Goal: Information Seeking & Learning: Learn about a topic

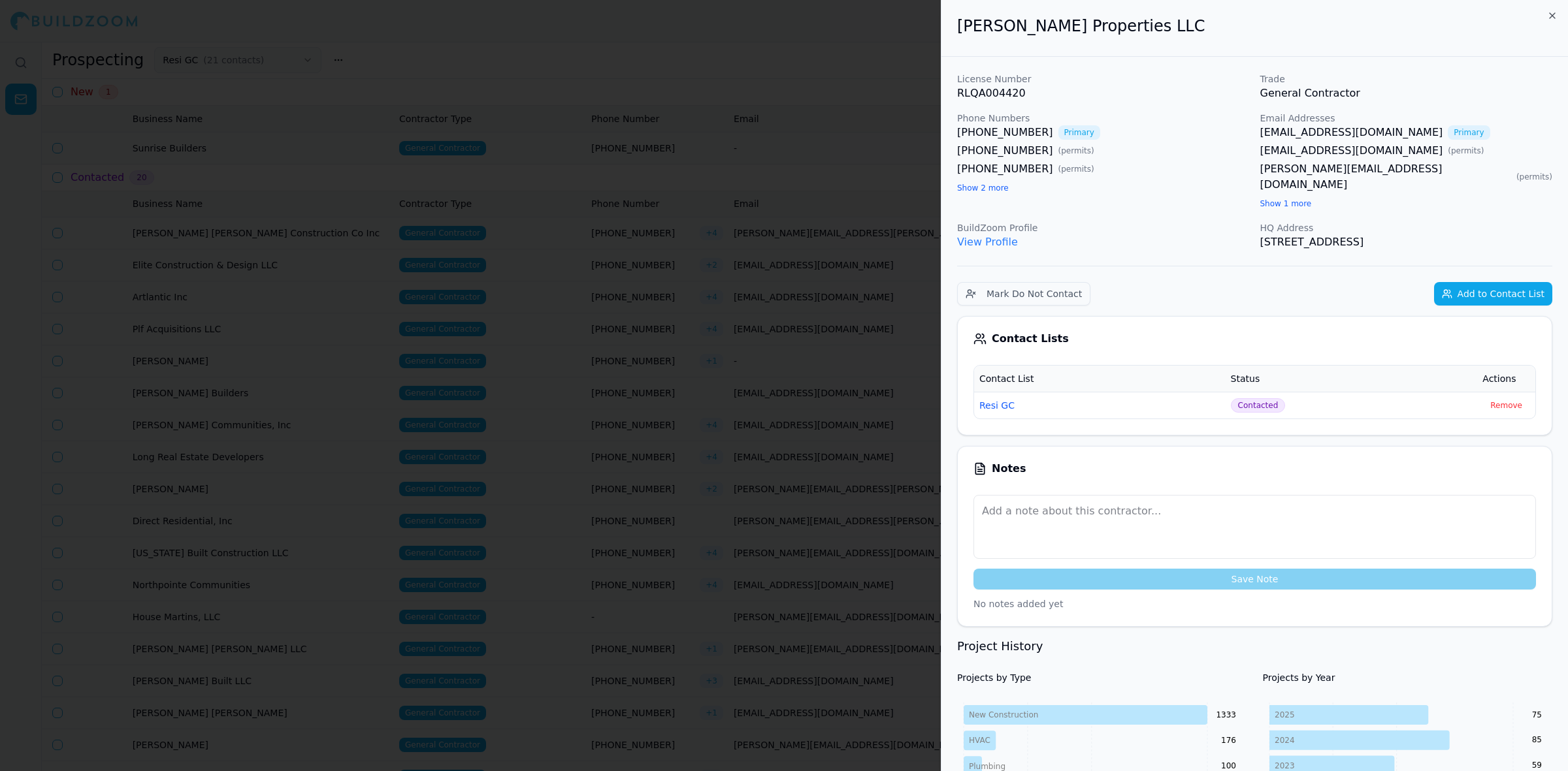
scroll to position [1502, 0]
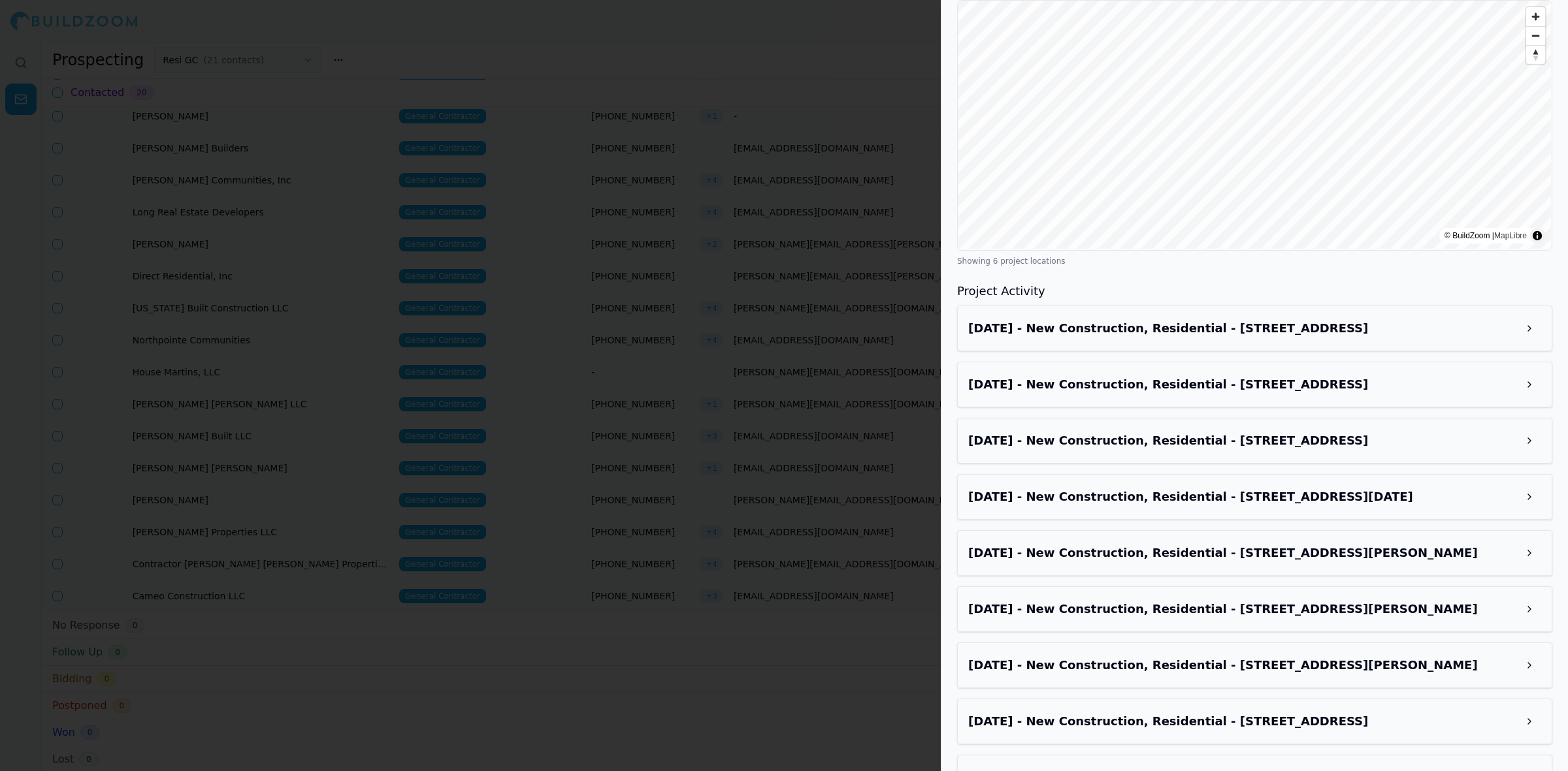
click at [728, 230] on div at bounding box center [784, 385] width 1568 height 771
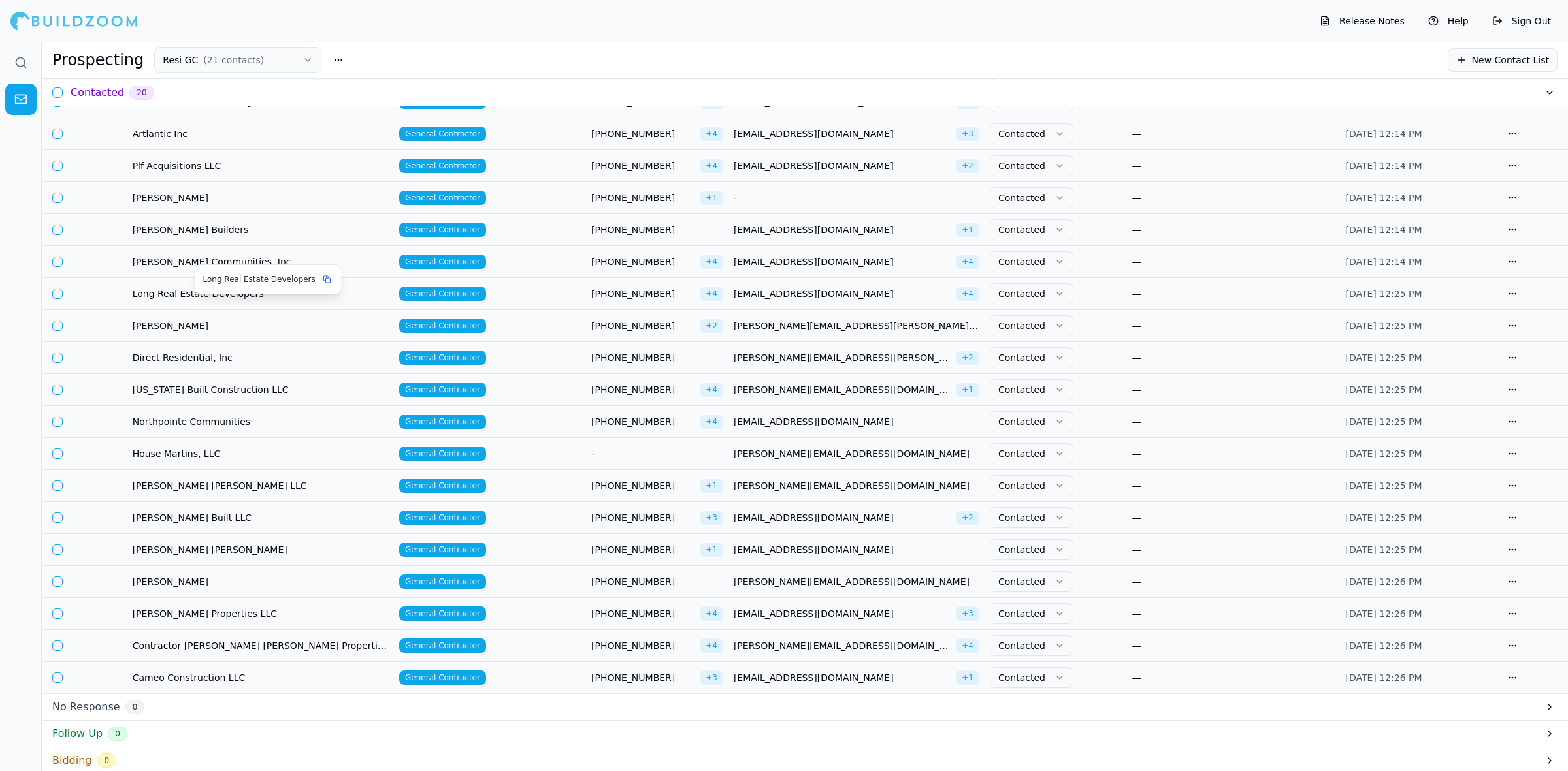
scroll to position [82, 0]
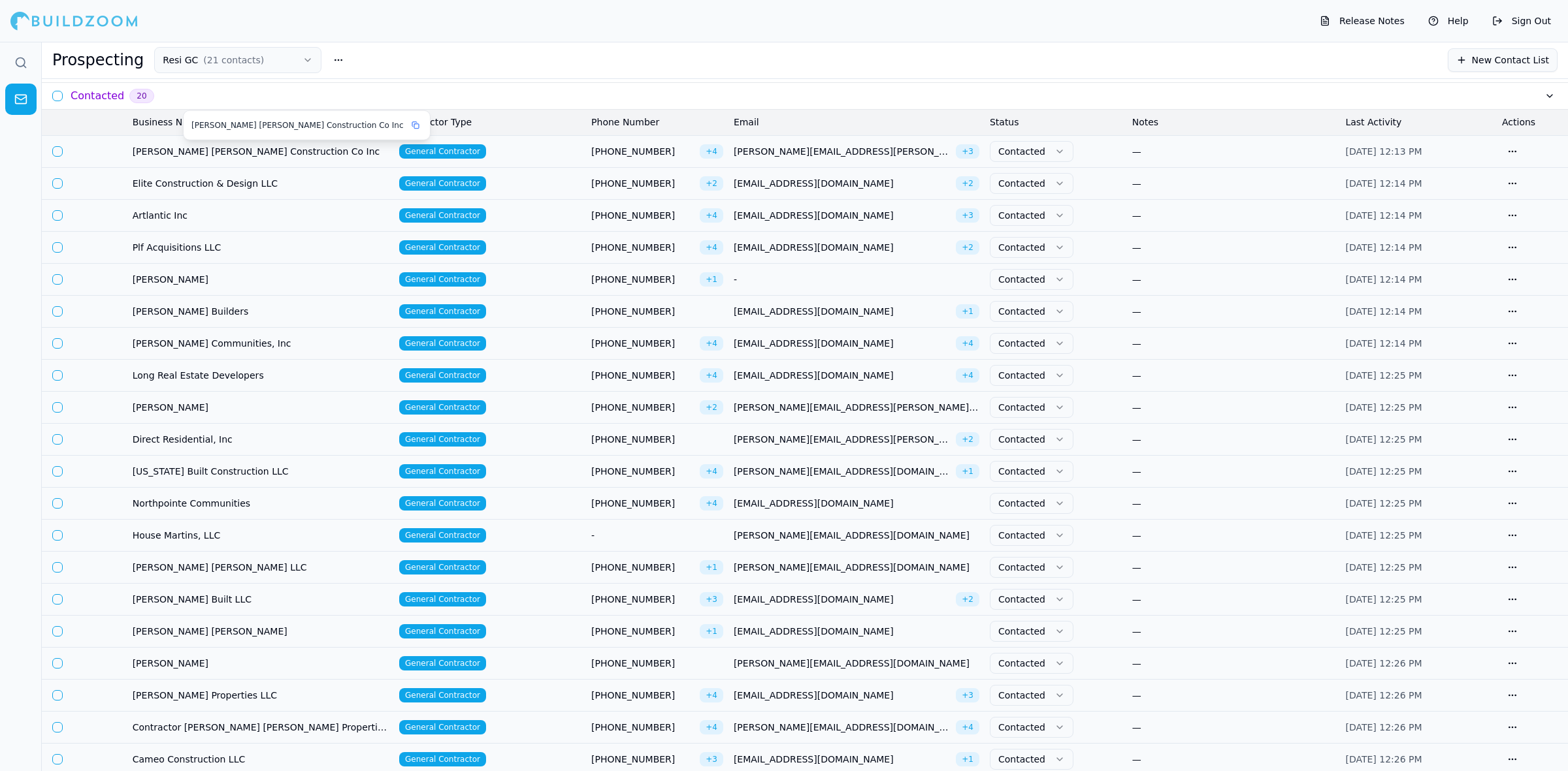
click at [368, 153] on span "[PERSON_NAME] [PERSON_NAME] Construction Co Inc" at bounding box center [261, 150] width 256 height 13
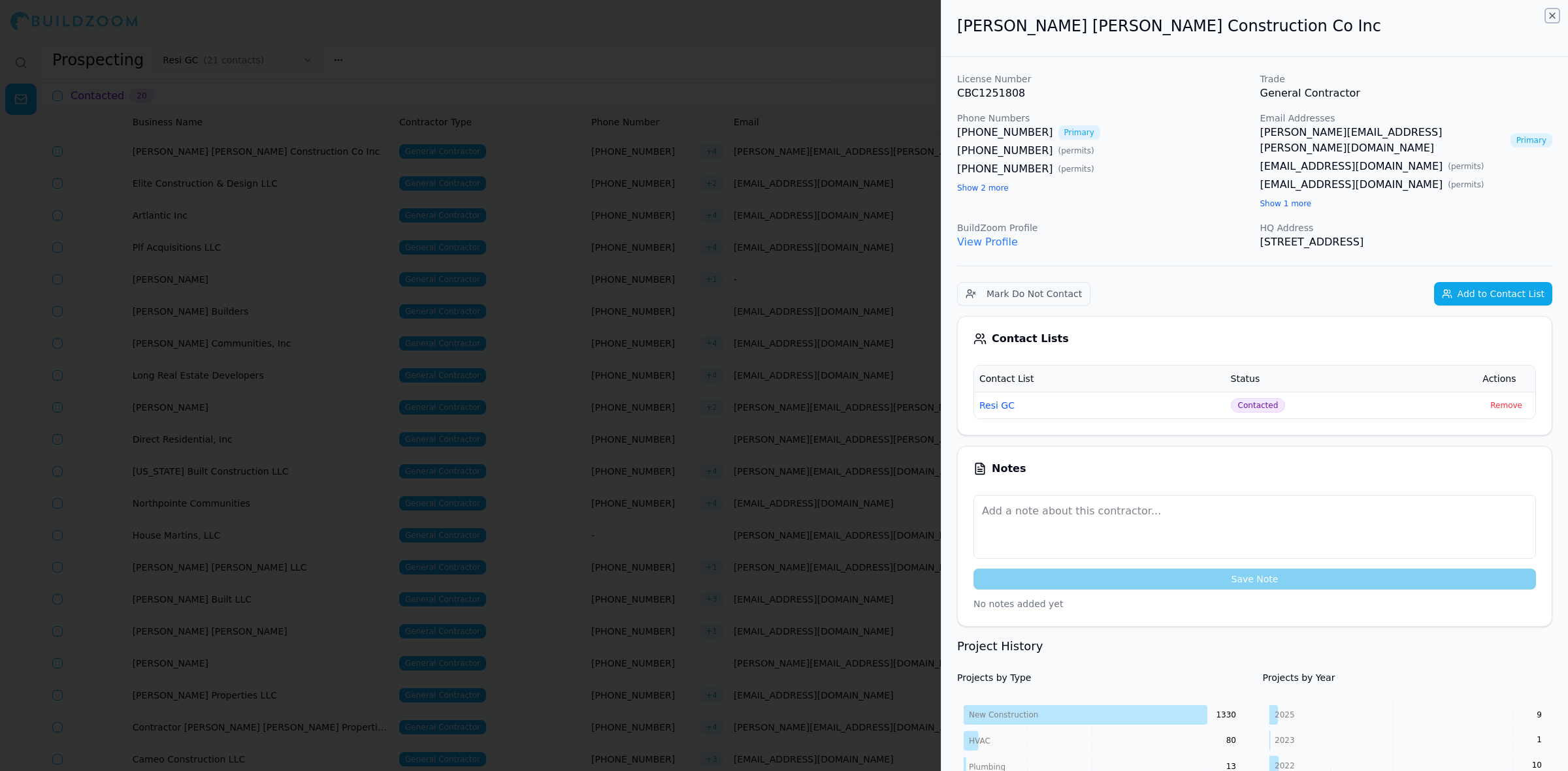
click at [1551, 11] on icon "button" at bounding box center [1552, 16] width 11 height 11
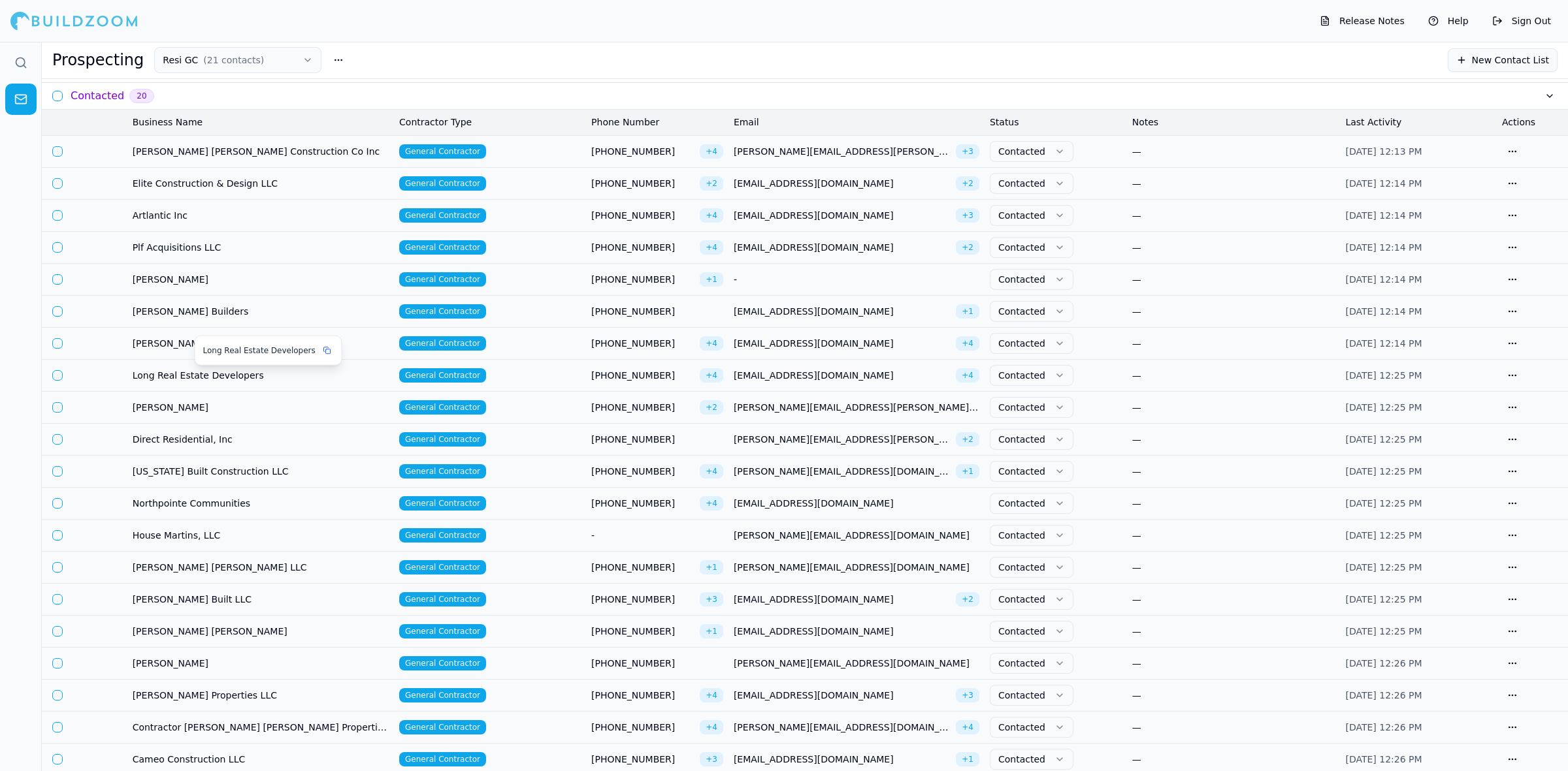
click at [220, 379] on span "Long Real Estate Developers" at bounding box center [261, 375] width 256 height 13
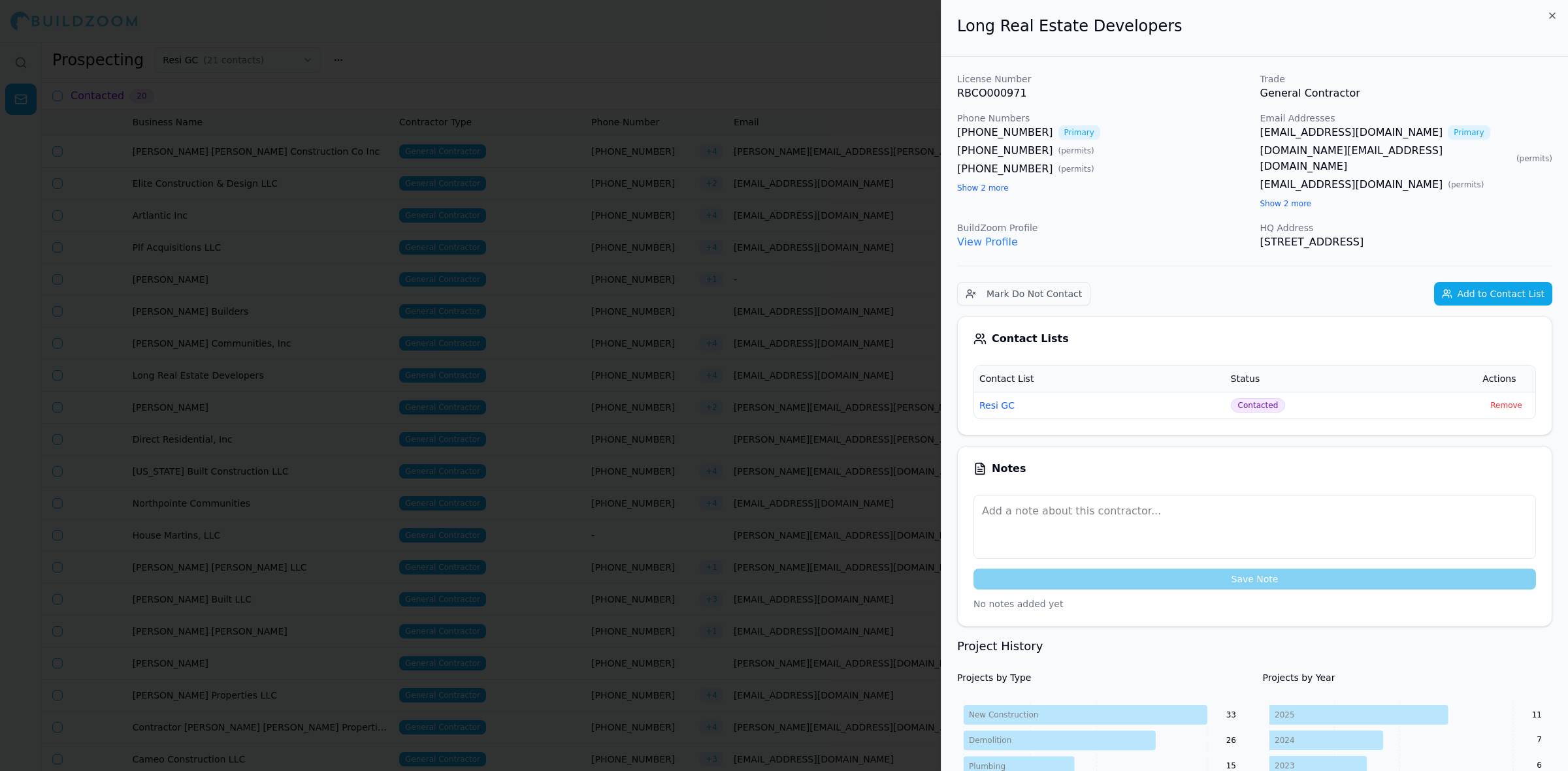
drag, startPoint x: 1560, startPoint y: 11, endPoint x: 1553, endPoint y: 20, distance: 11.4
click at [1553, 19] on div "Long Real Estate Developers License Number RBCO000971 Trade General Contractor …" at bounding box center [1254, 385] width 628 height 771
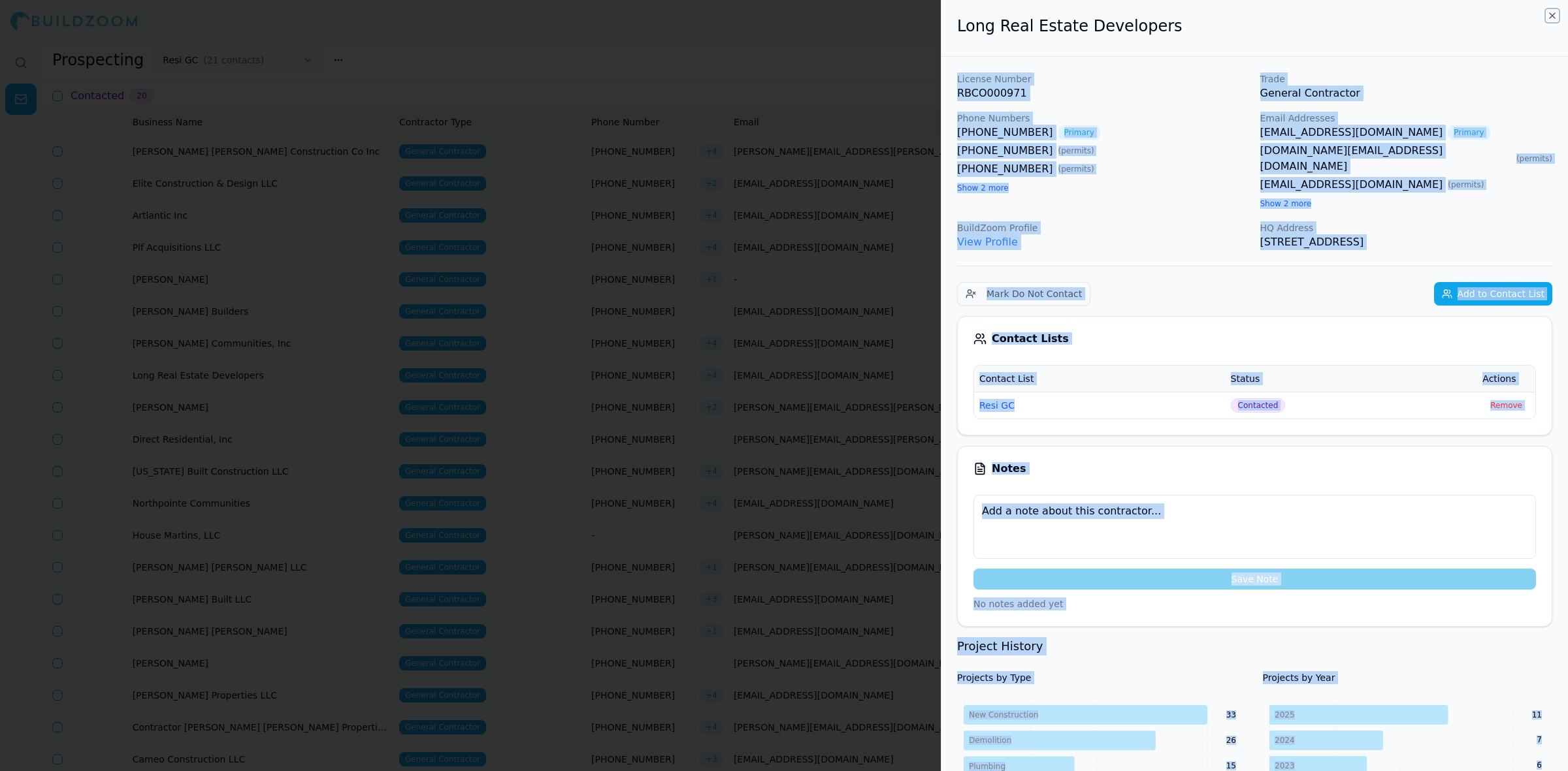
click at [1552, 18] on icon "button" at bounding box center [1552, 16] width 11 height 11
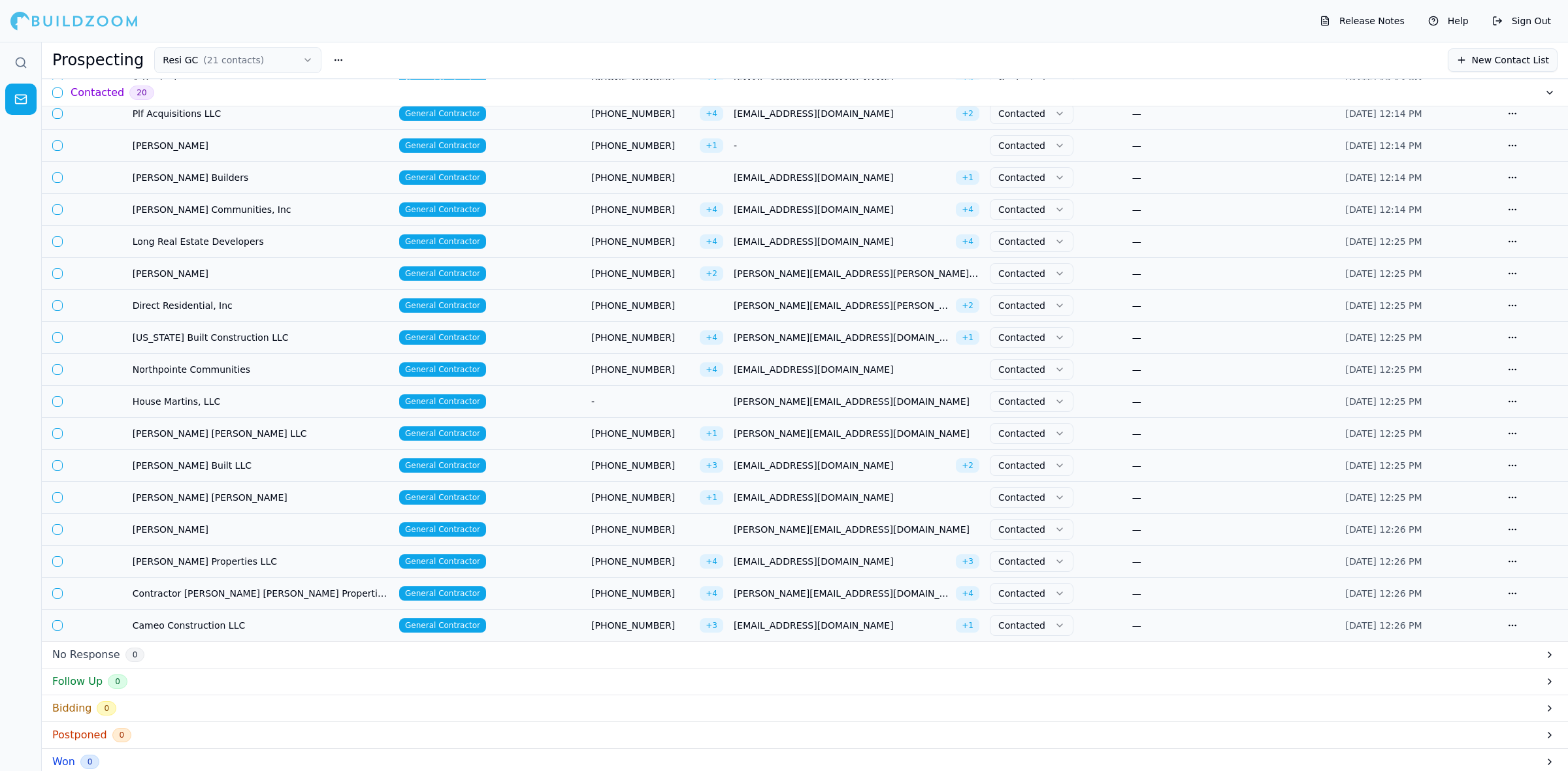
scroll to position [245, 0]
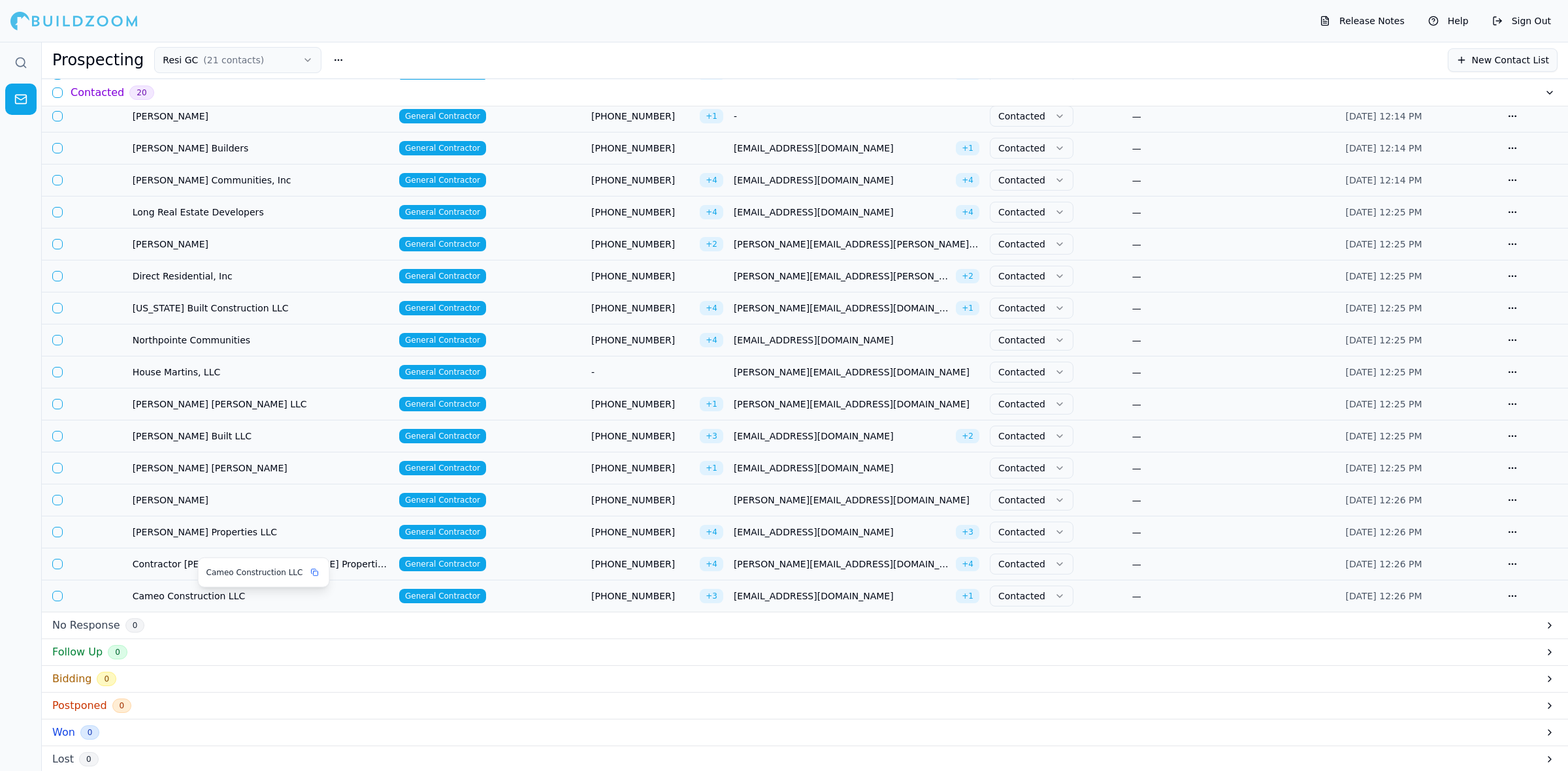
click at [168, 602] on span "Cameo Construction LLC" at bounding box center [261, 596] width 256 height 13
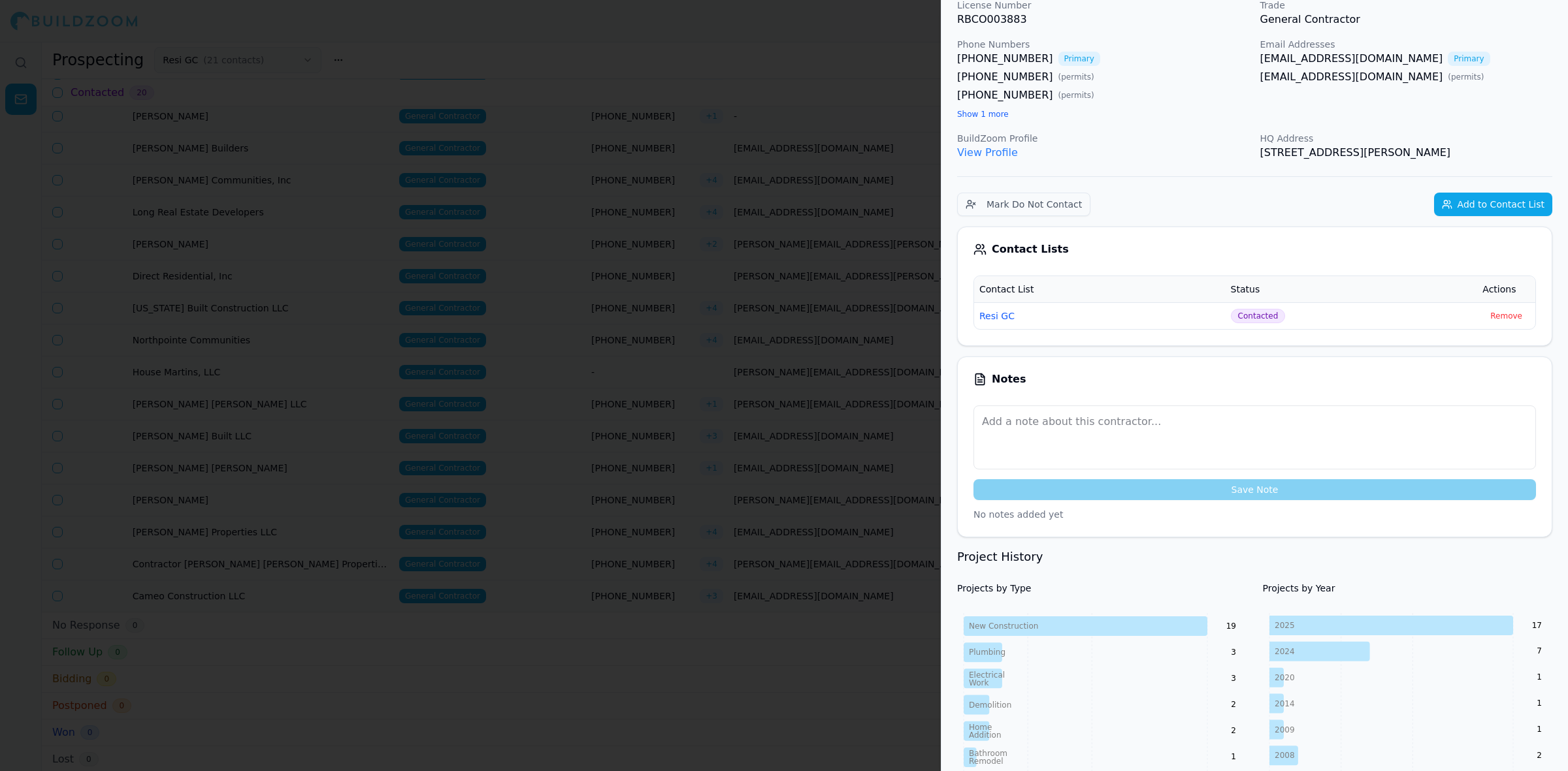
scroll to position [0, 0]
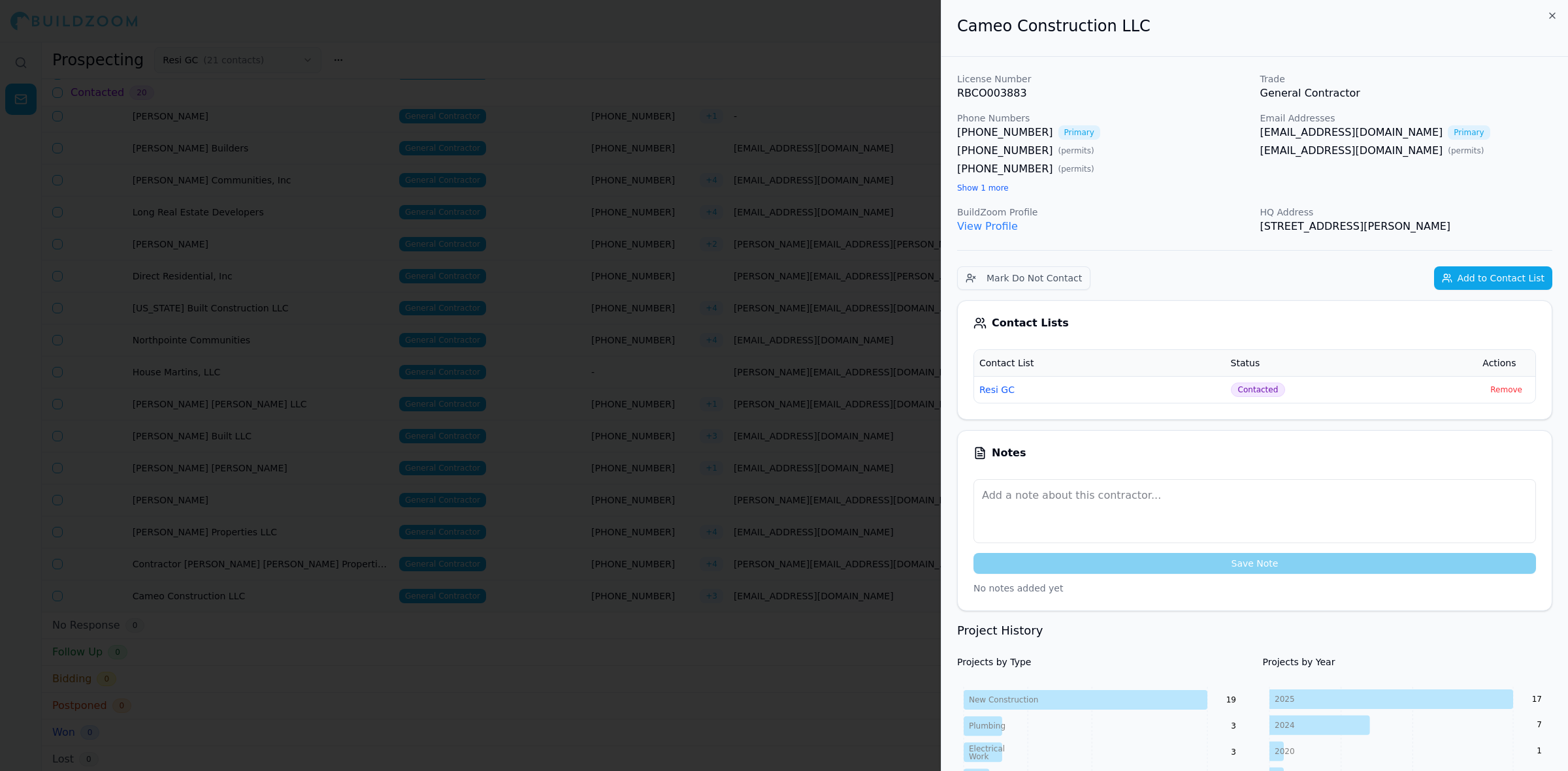
click at [620, 268] on div at bounding box center [784, 385] width 1568 height 771
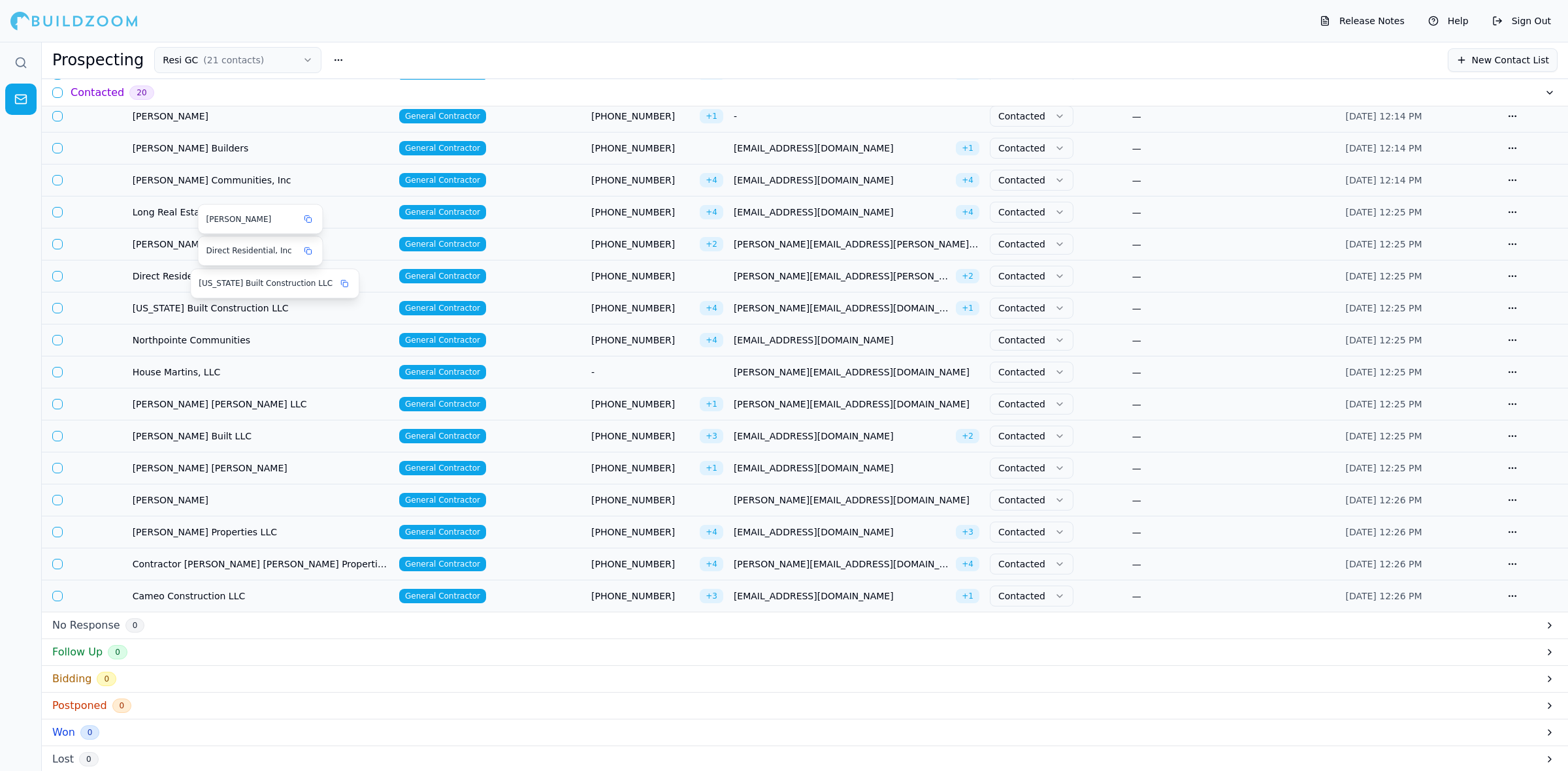
click at [193, 239] on span "[PERSON_NAME]" at bounding box center [261, 243] width 256 height 13
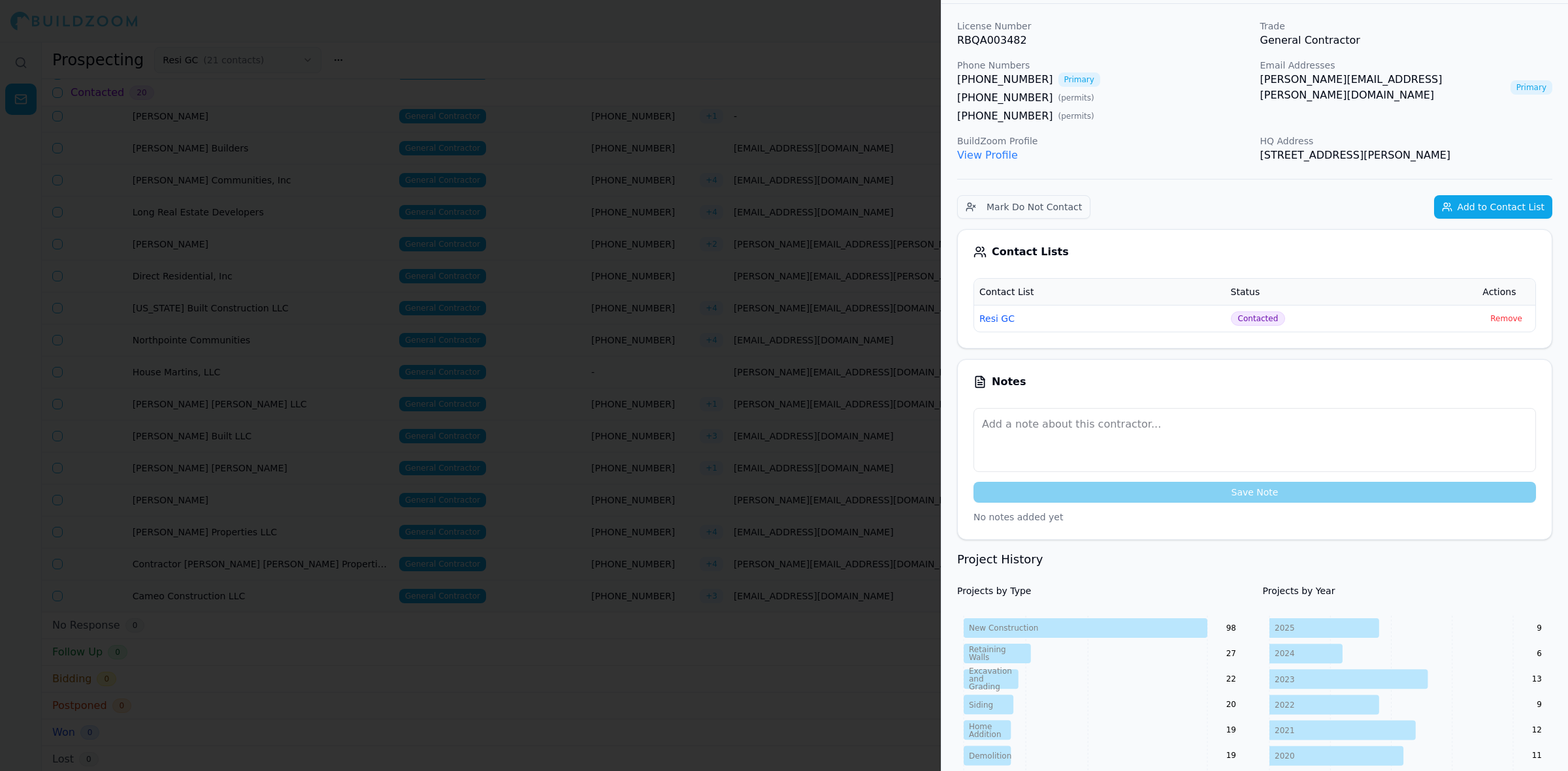
scroll to position [82, 0]
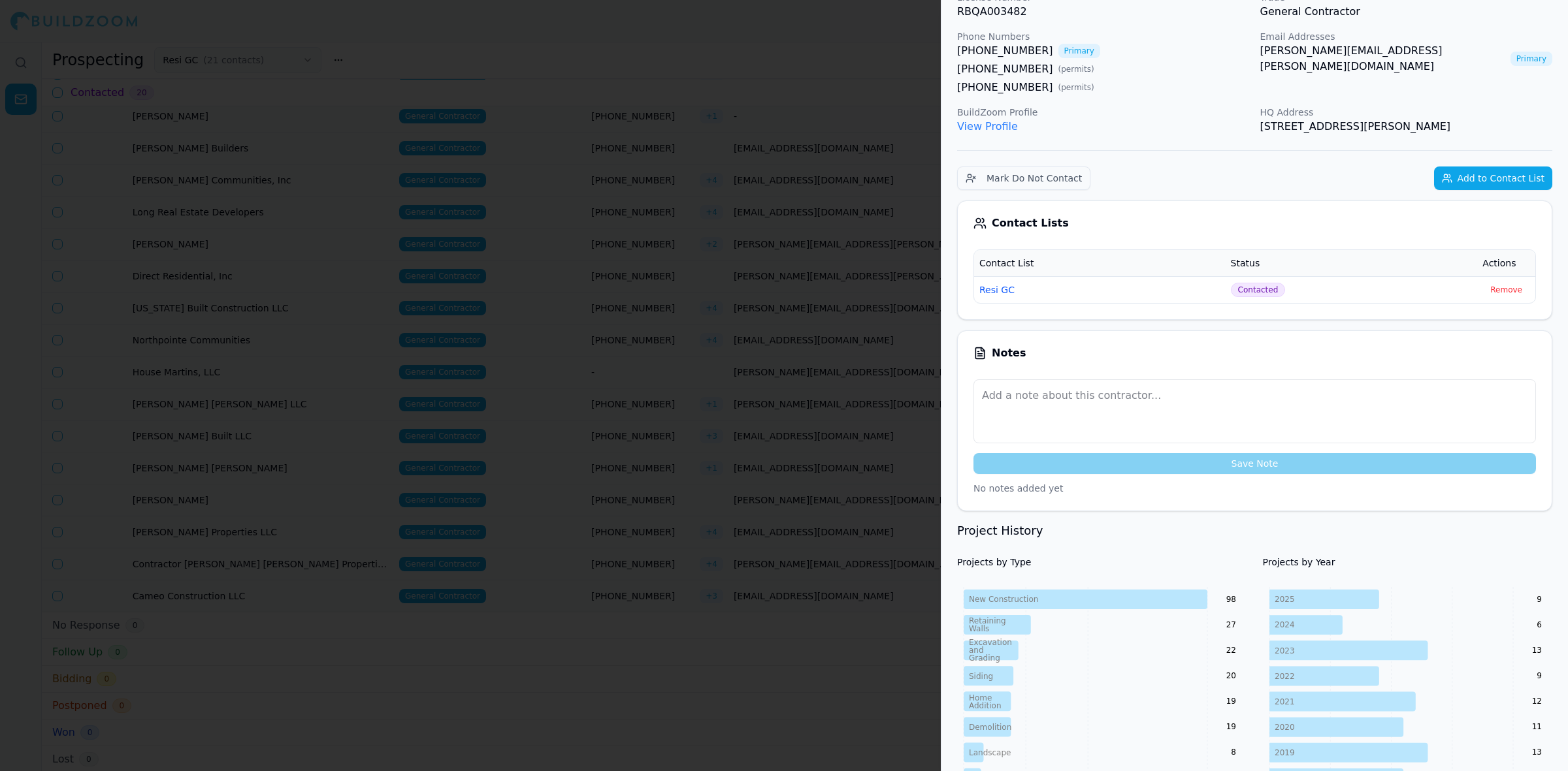
click at [665, 263] on div at bounding box center [784, 385] width 1568 height 771
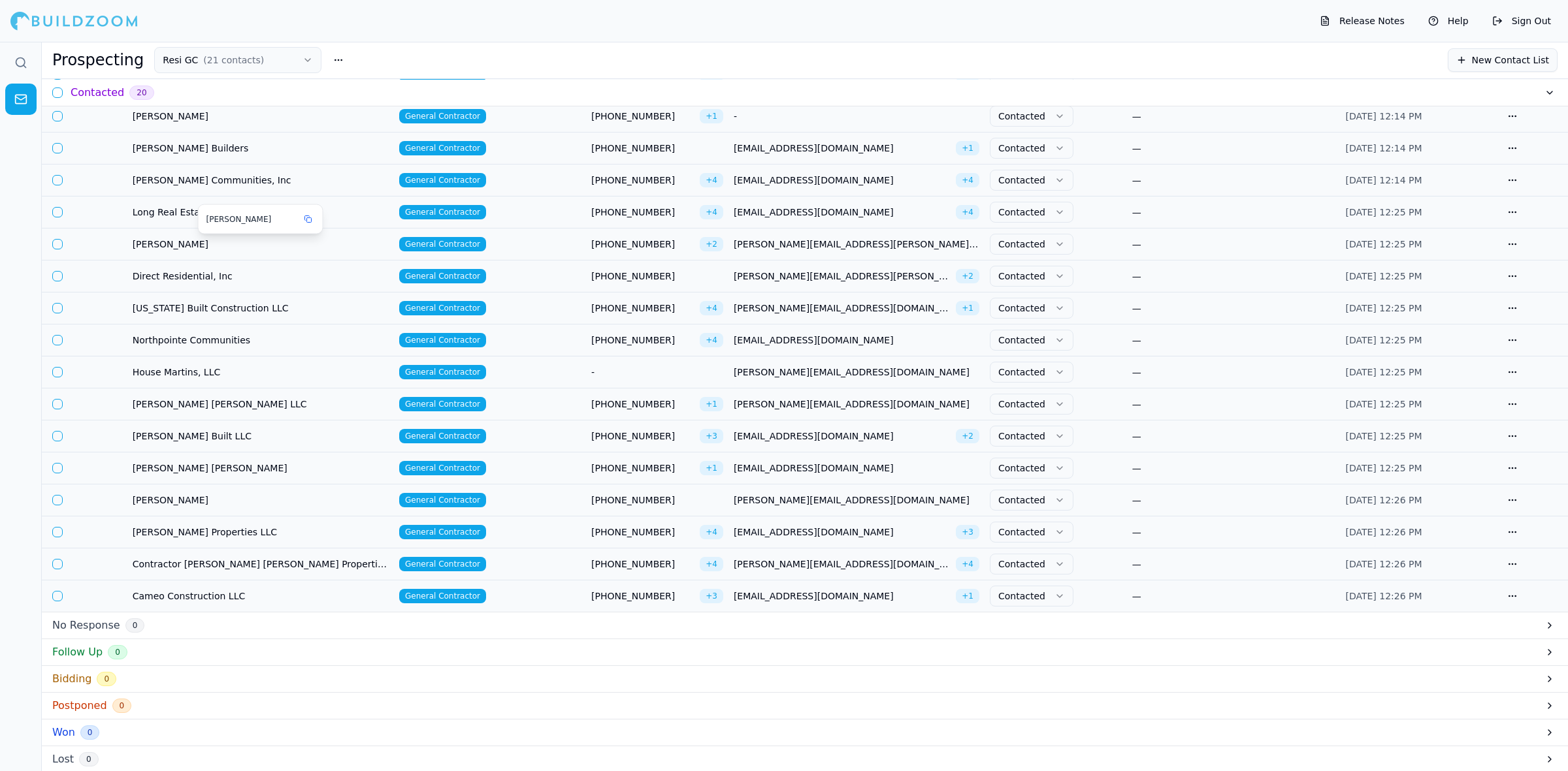
click at [230, 250] on span "[PERSON_NAME]" at bounding box center [261, 243] width 256 height 13
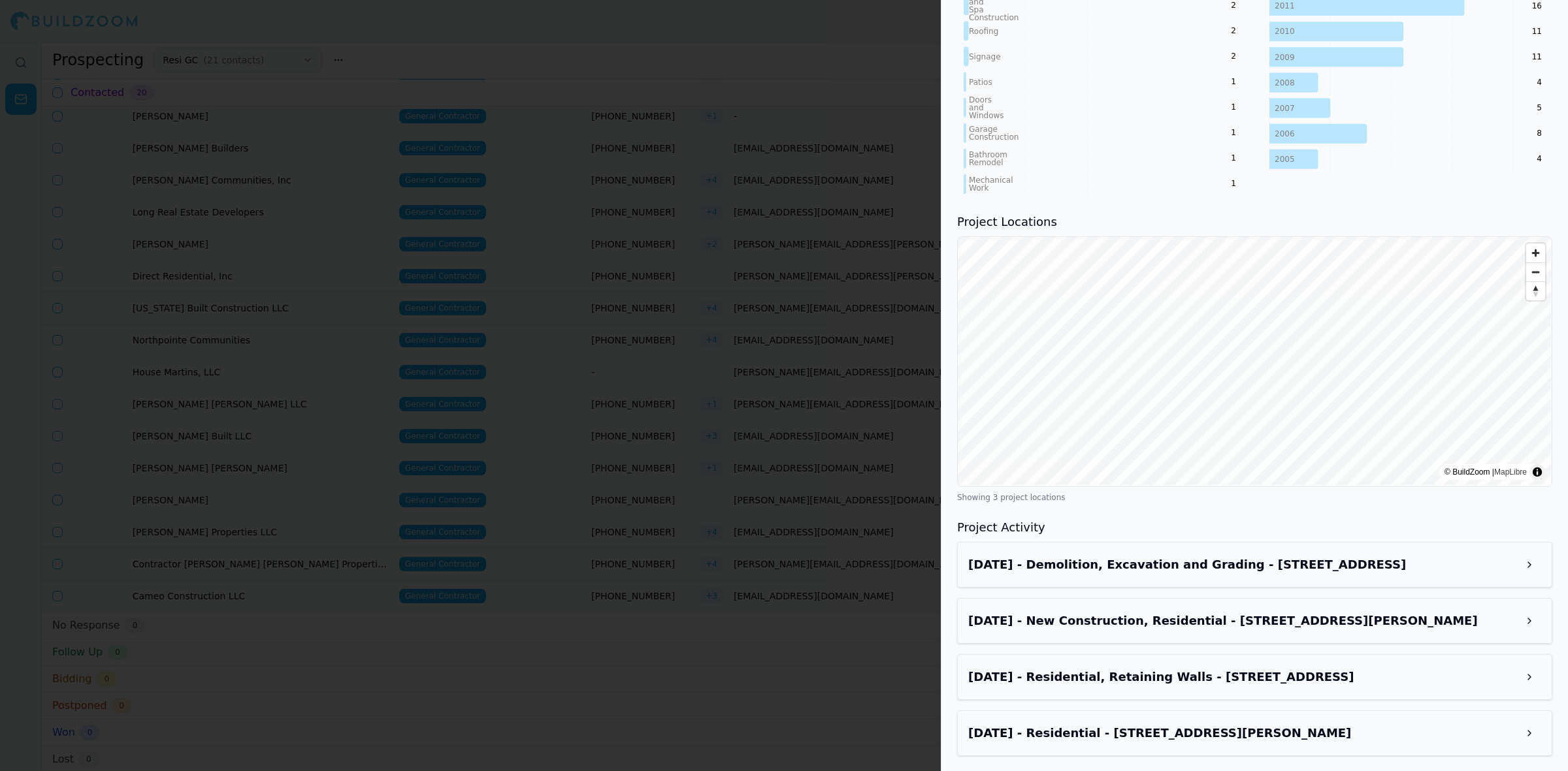
scroll to position [1034, 0]
click at [500, 333] on div at bounding box center [784, 385] width 1568 height 771
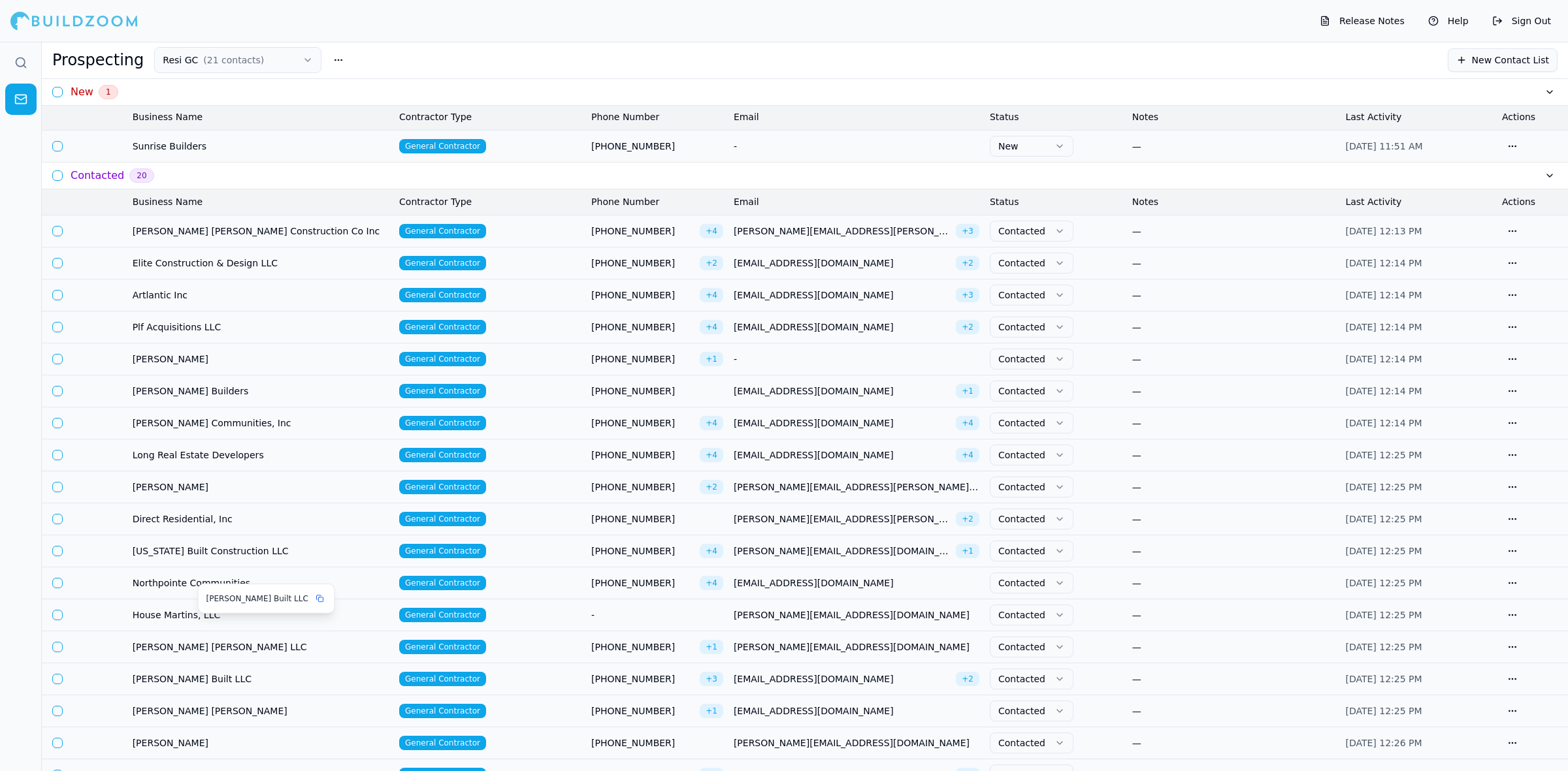
scroll to position [0, 0]
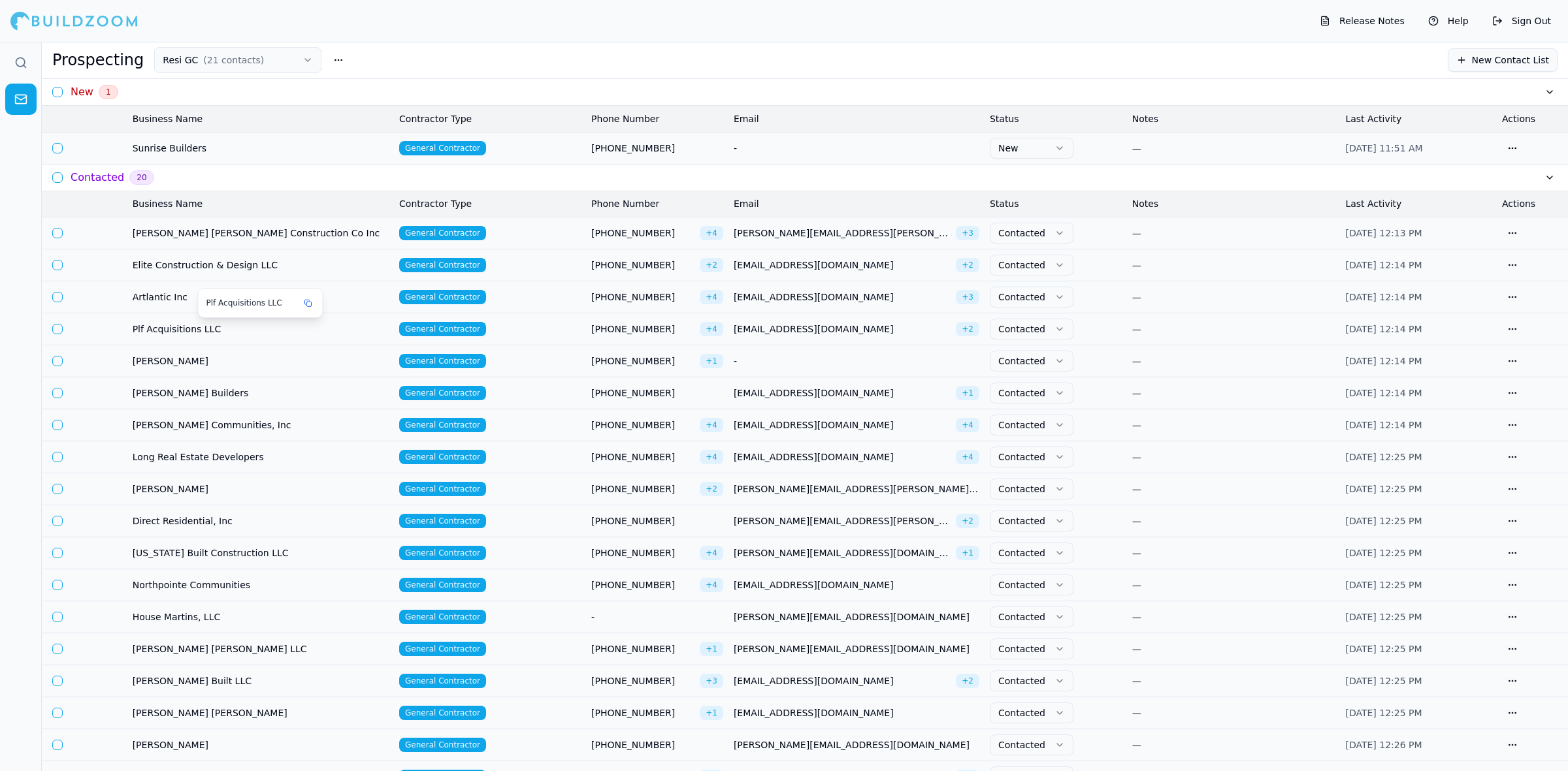
click at [170, 298] on span "Artlantic Inc" at bounding box center [261, 296] width 256 height 13
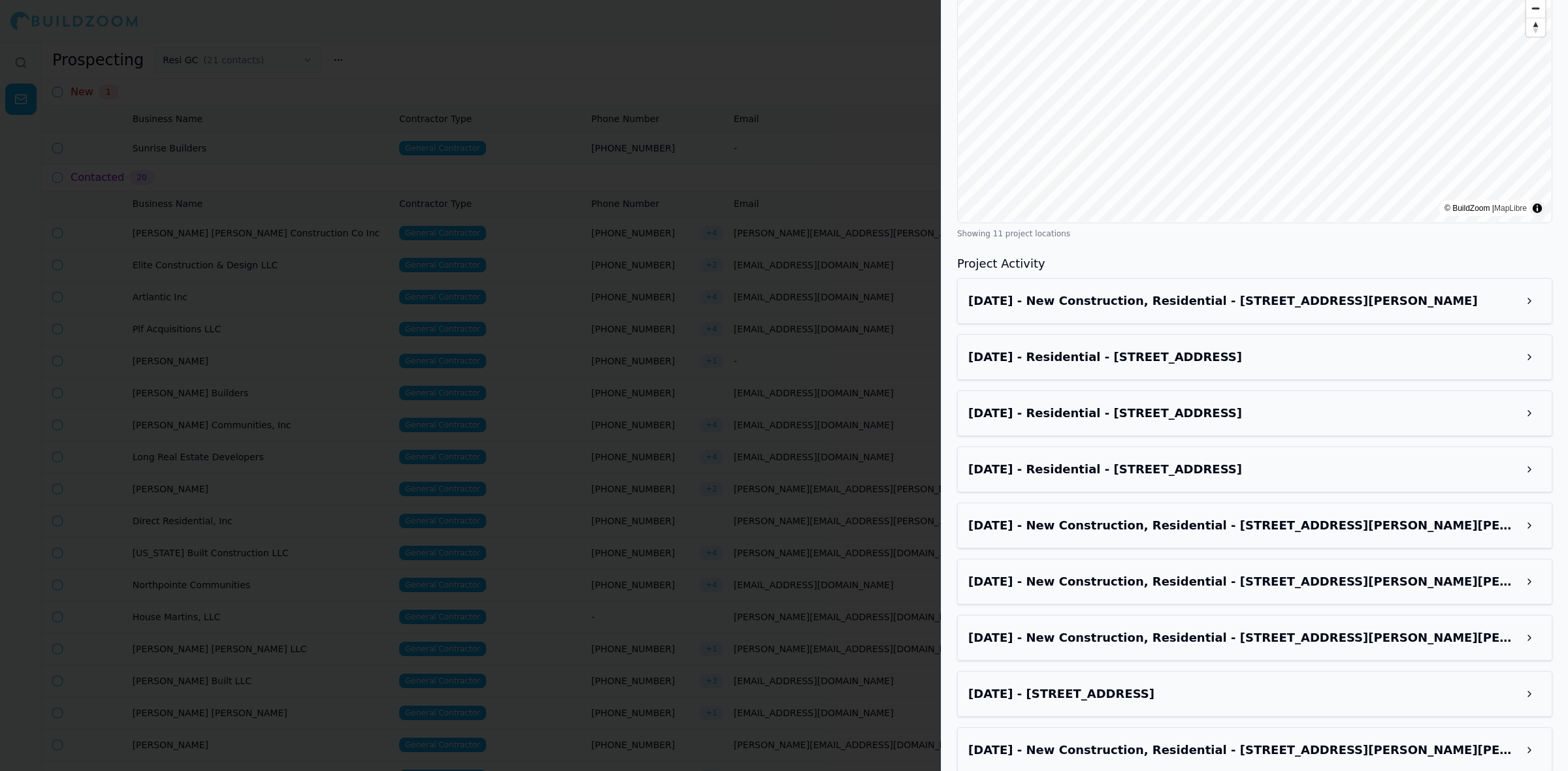
scroll to position [1522, 0]
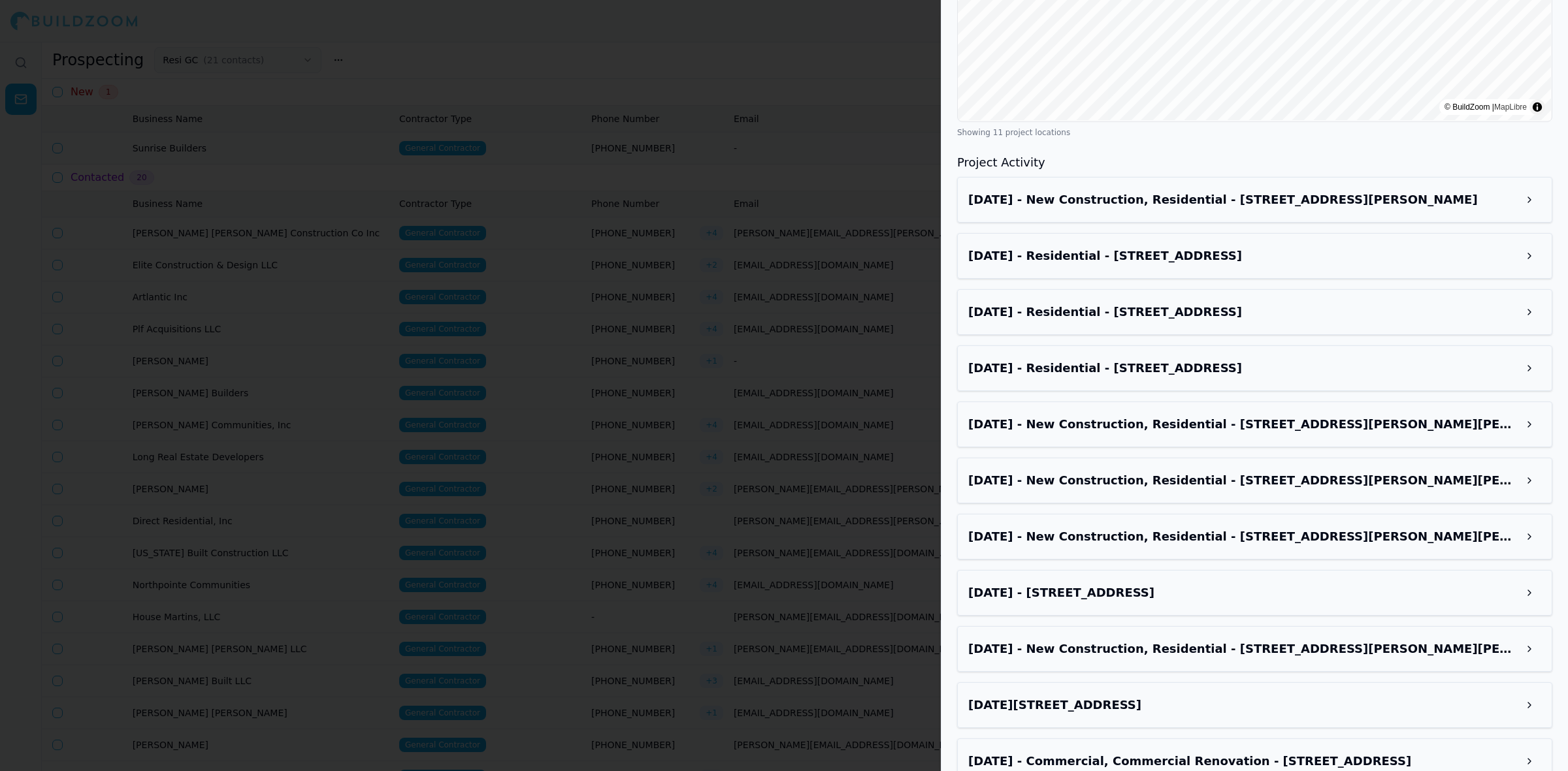
click at [1228, 191] on h3 "[DATE] - New Construction, Residential - [STREET_ADDRESS][PERSON_NAME]" at bounding box center [1242, 199] width 549 height 19
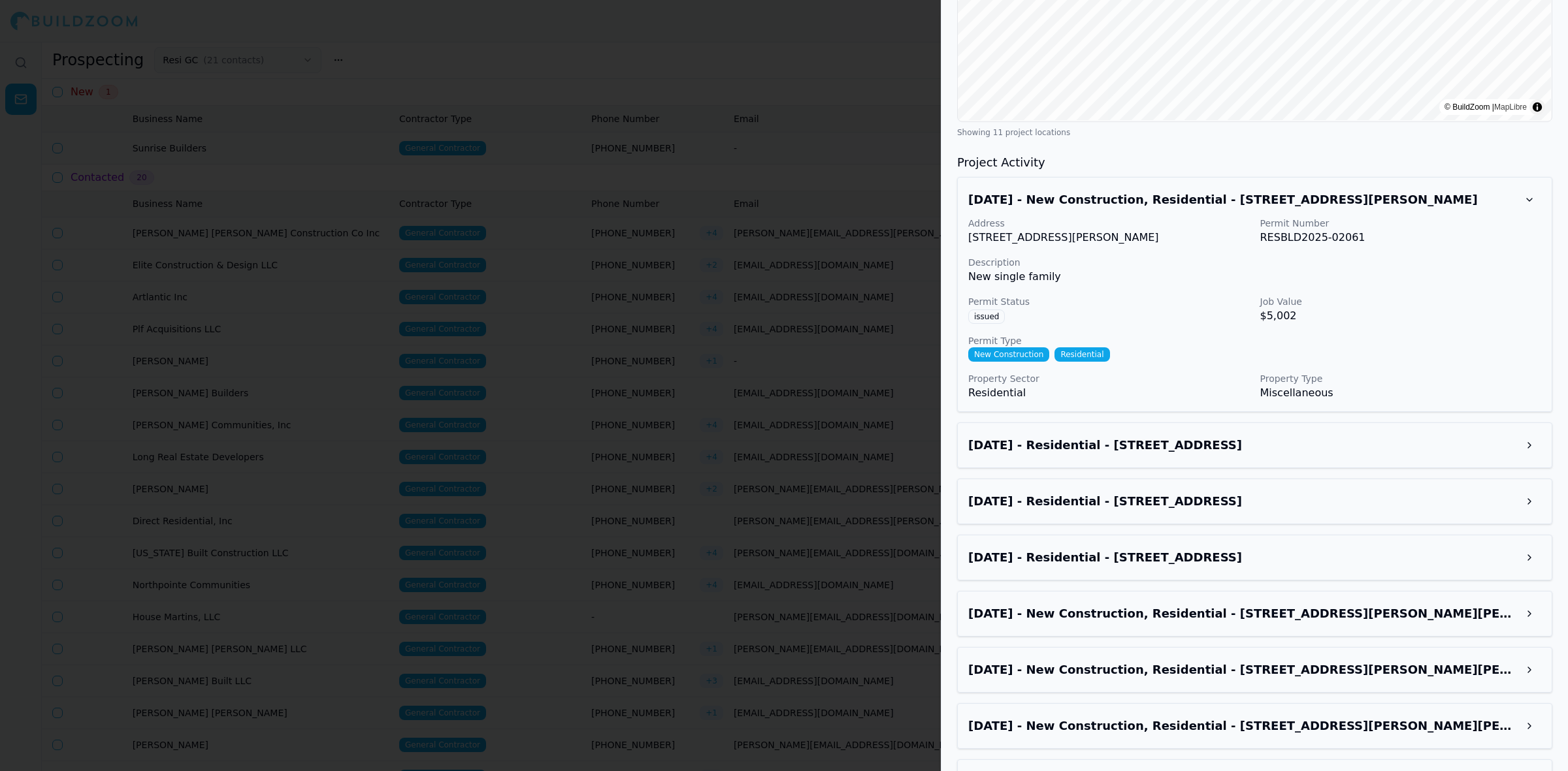
click at [445, 429] on div at bounding box center [784, 385] width 1568 height 771
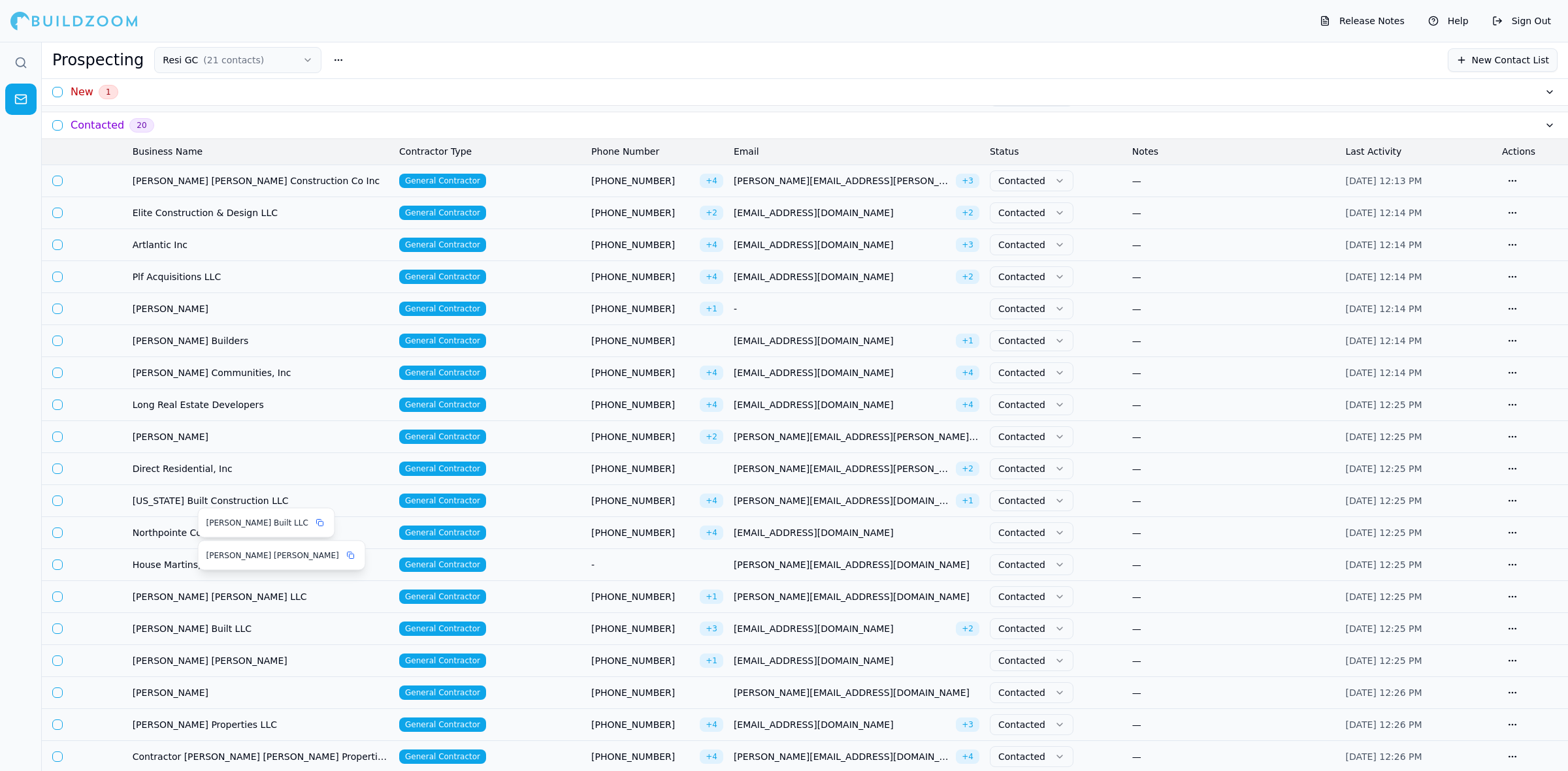
scroll to position [163, 0]
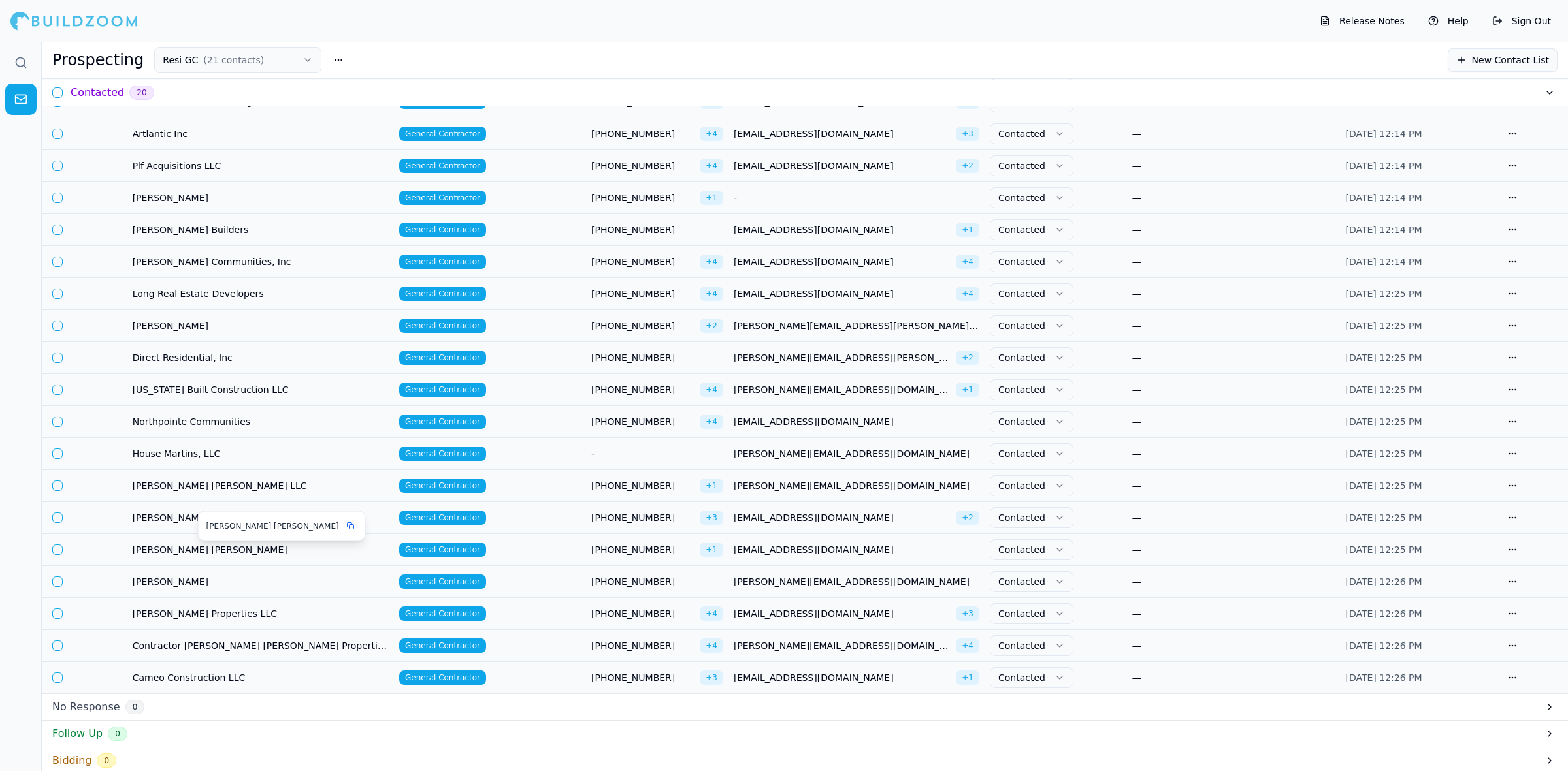
click at [229, 554] on span "[PERSON_NAME] [PERSON_NAME]" at bounding box center [261, 549] width 256 height 13
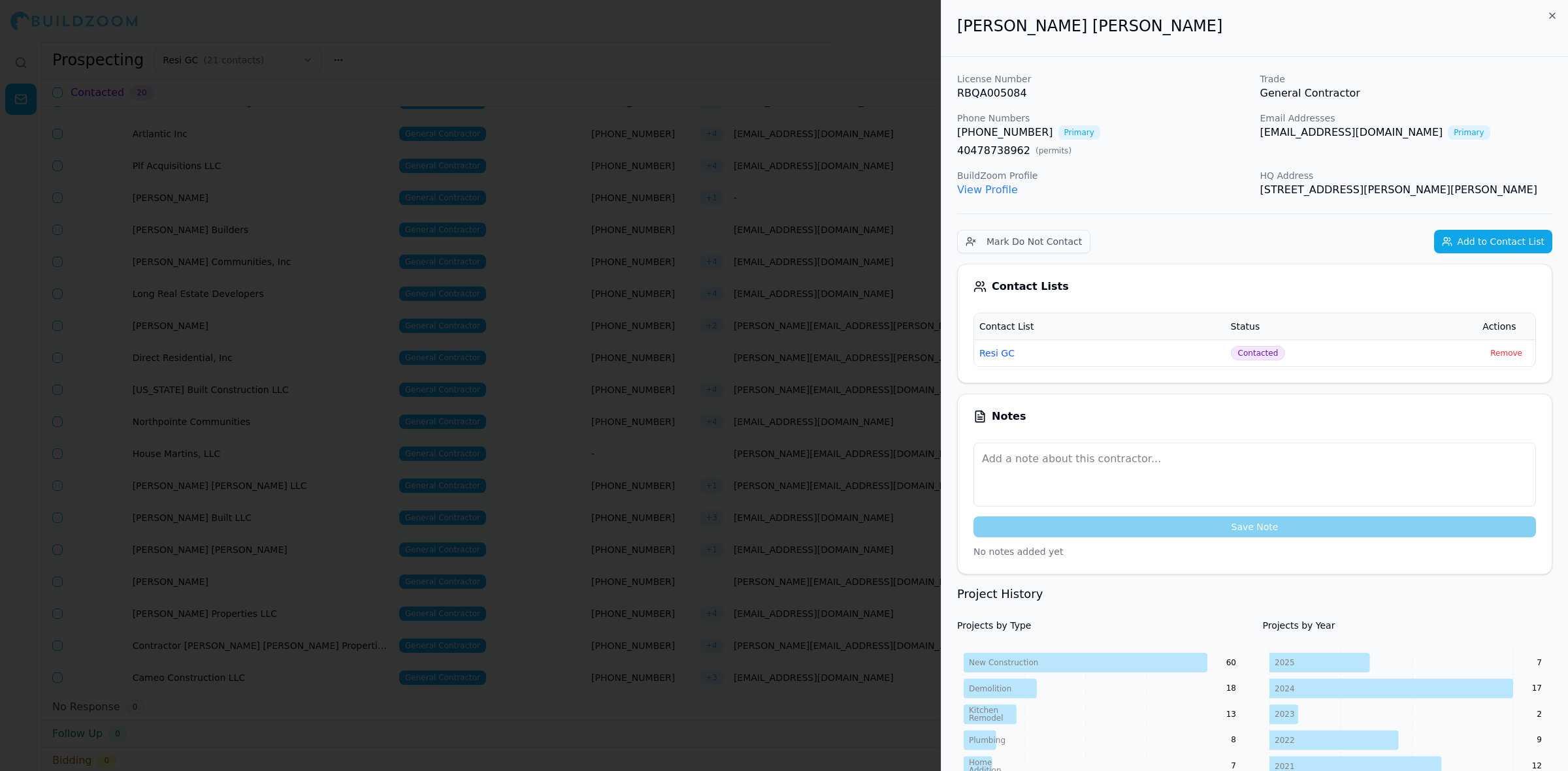
click at [805, 389] on div at bounding box center [784, 385] width 1568 height 771
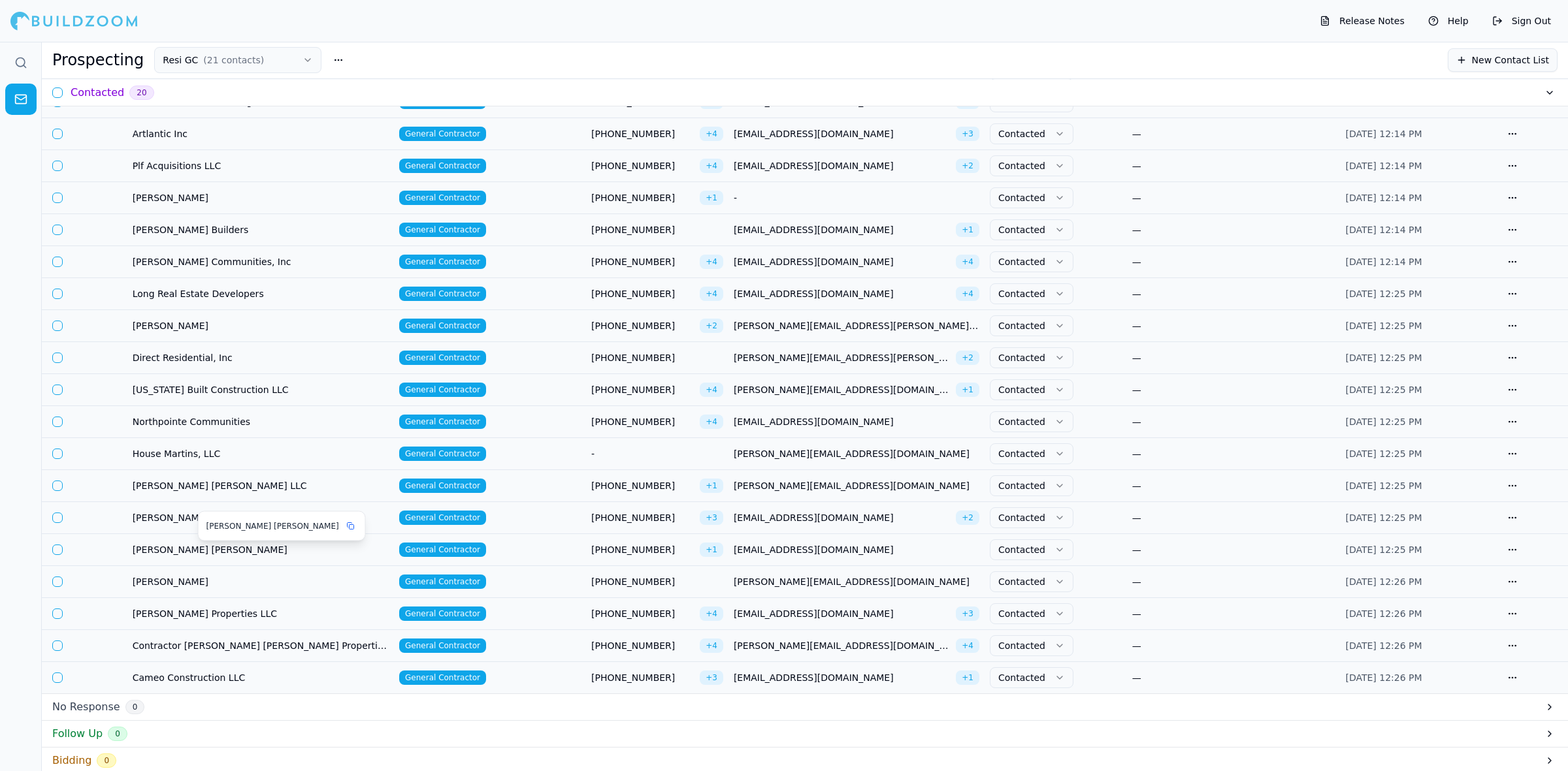
click at [188, 553] on span "[PERSON_NAME] [PERSON_NAME]" at bounding box center [261, 549] width 256 height 13
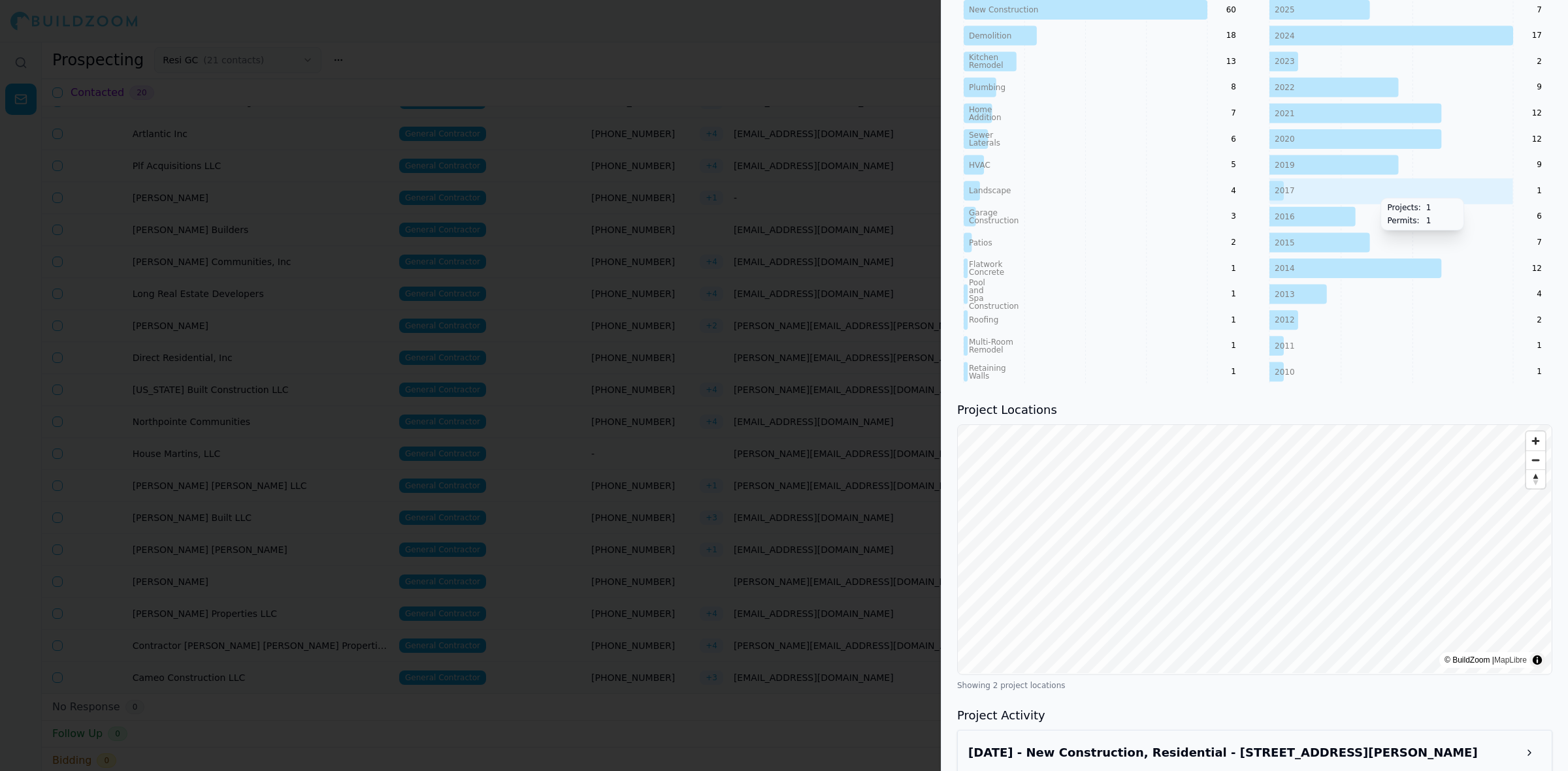
scroll to position [730, 0]
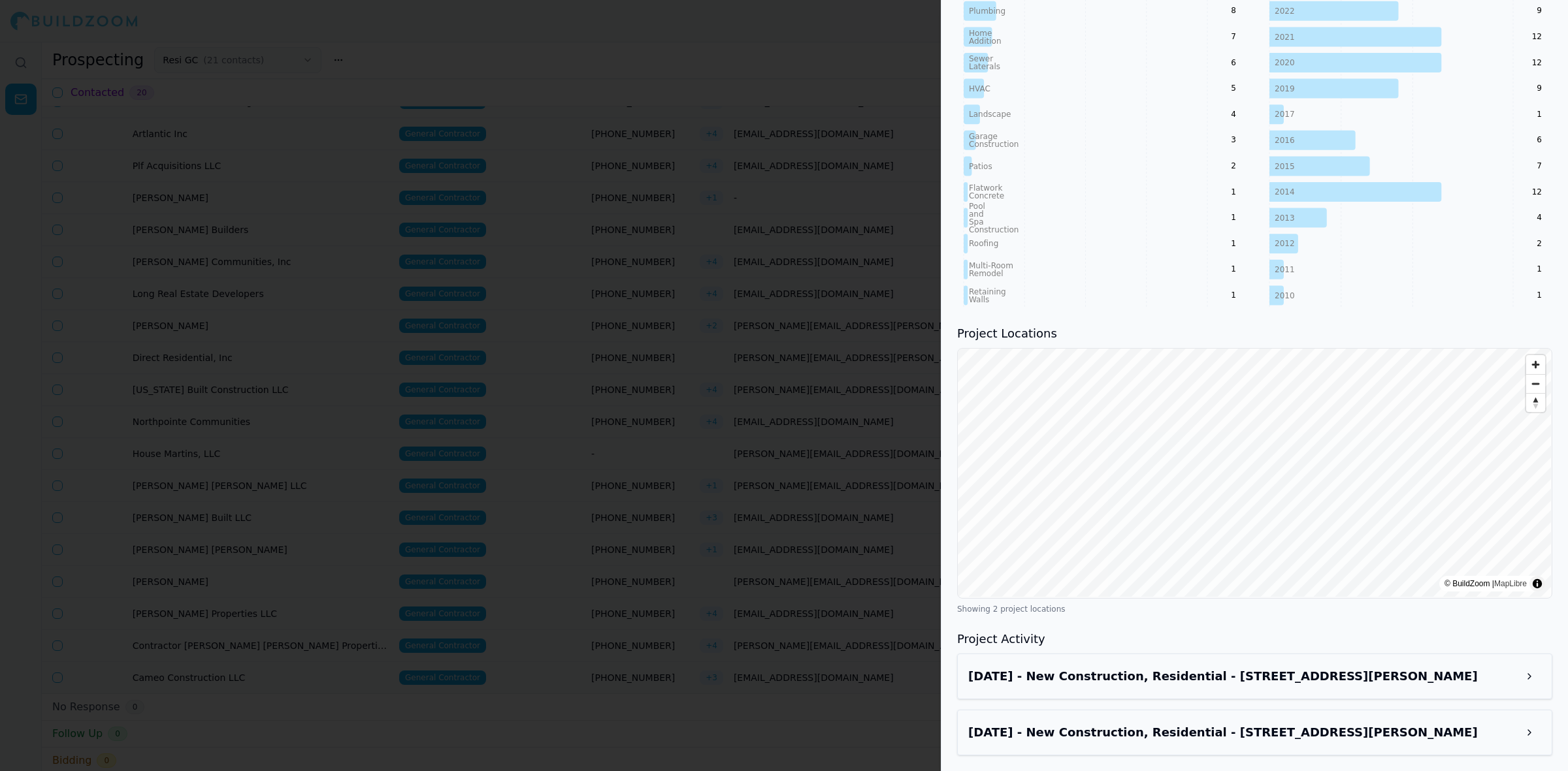
click at [354, 149] on div at bounding box center [784, 385] width 1568 height 771
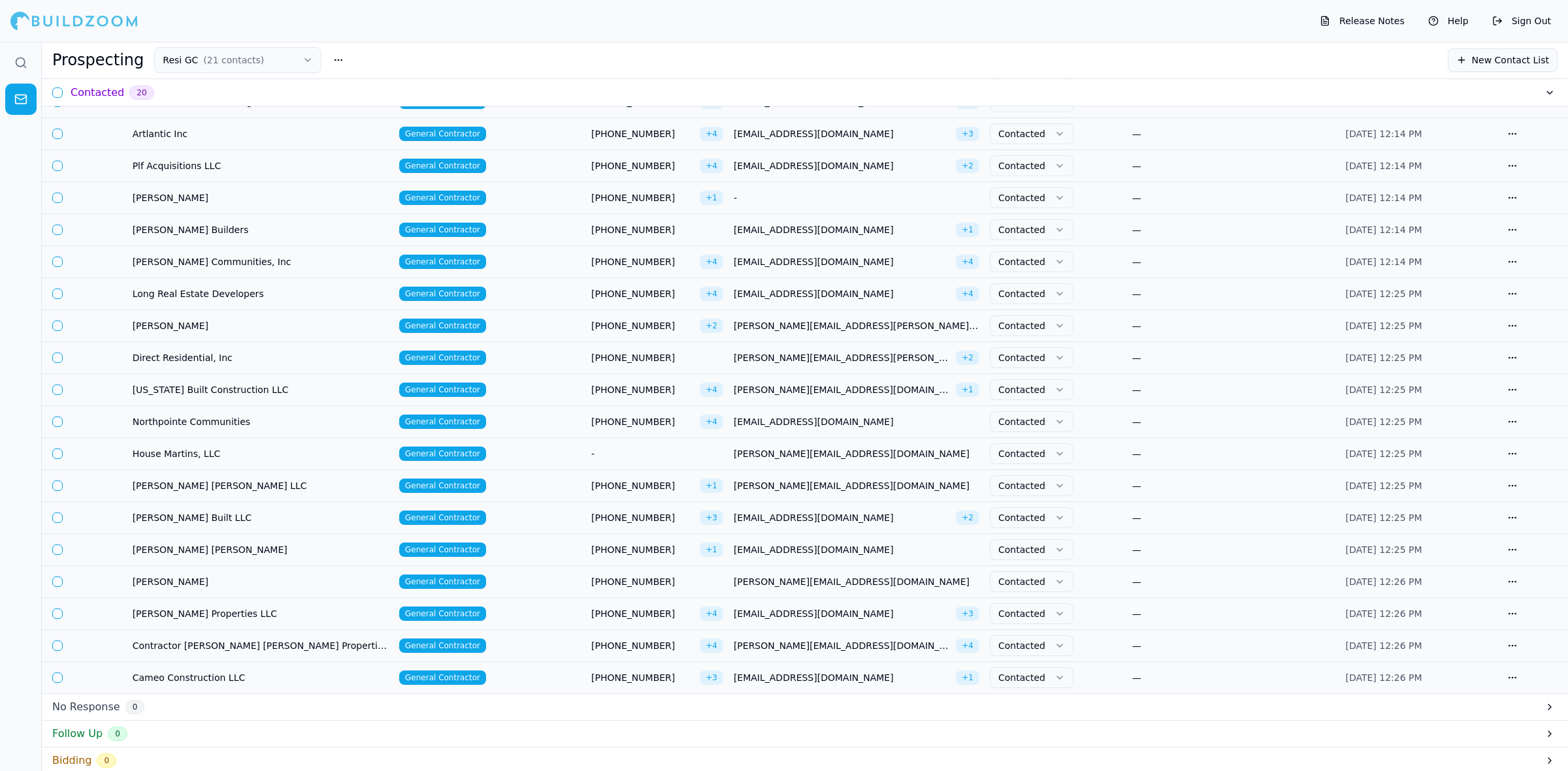
scroll to position [0, 0]
